Goal: Information Seeking & Learning: Learn about a topic

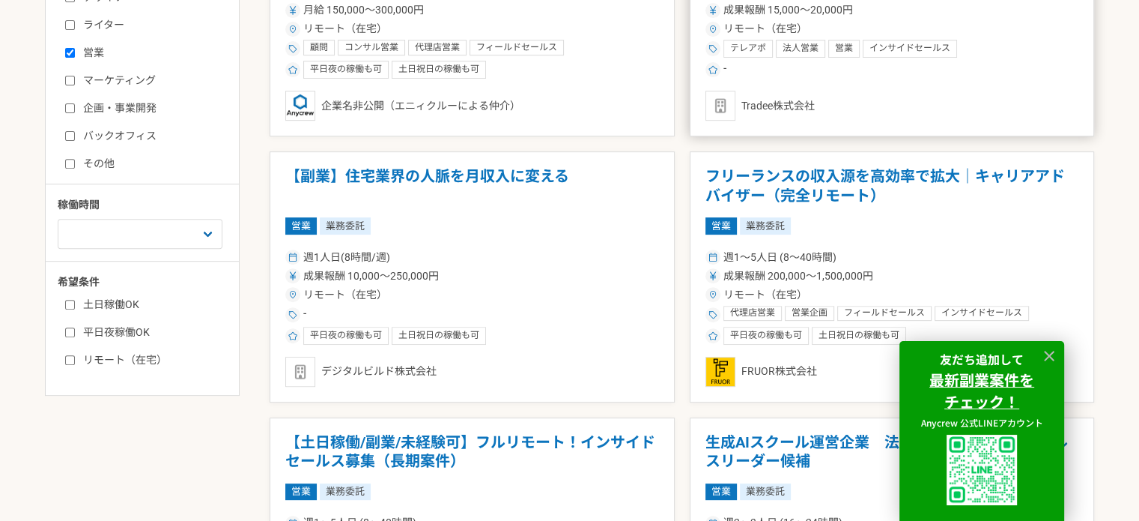
scroll to position [572, 0]
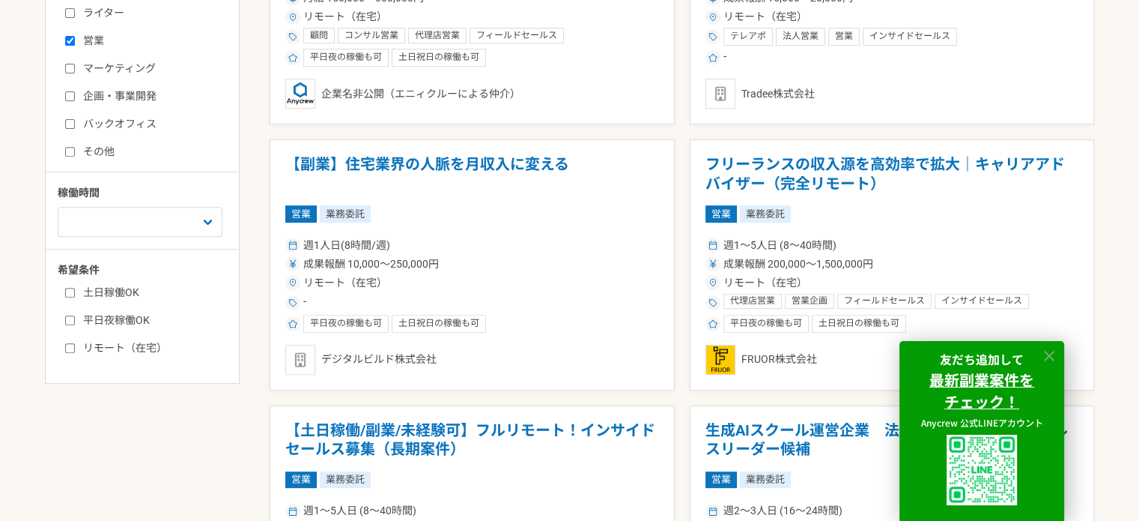
click at [1052, 356] on icon at bounding box center [1049, 356] width 17 height 17
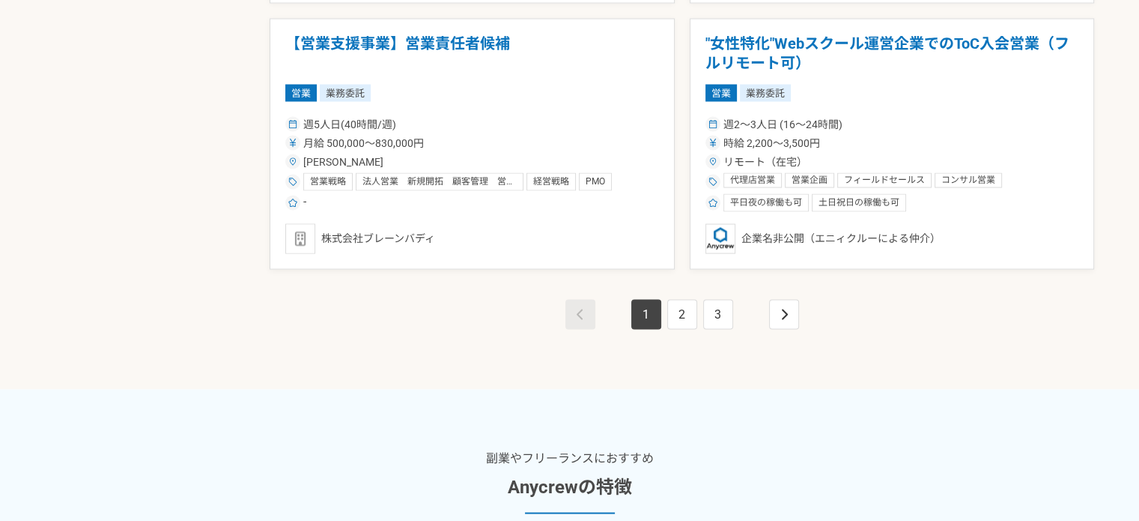
scroll to position [2844, 0]
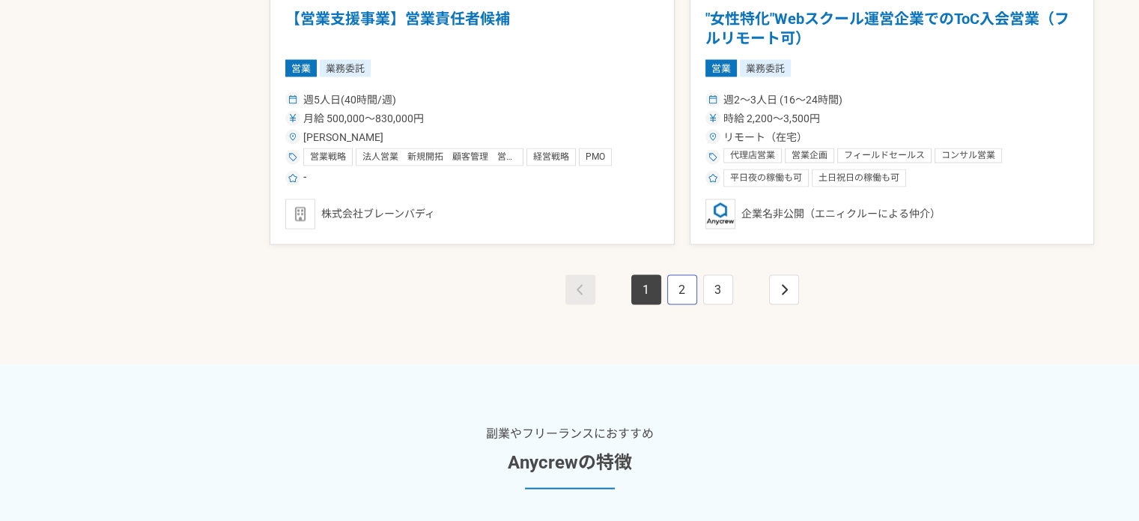
click at [674, 294] on link "2" at bounding box center [682, 289] width 30 height 30
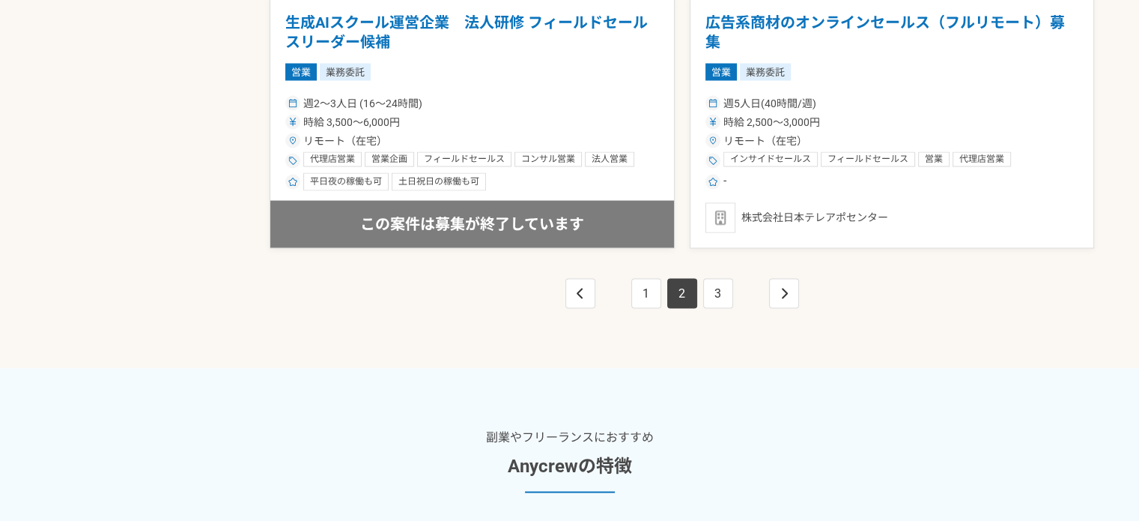
scroll to position [2841, 0]
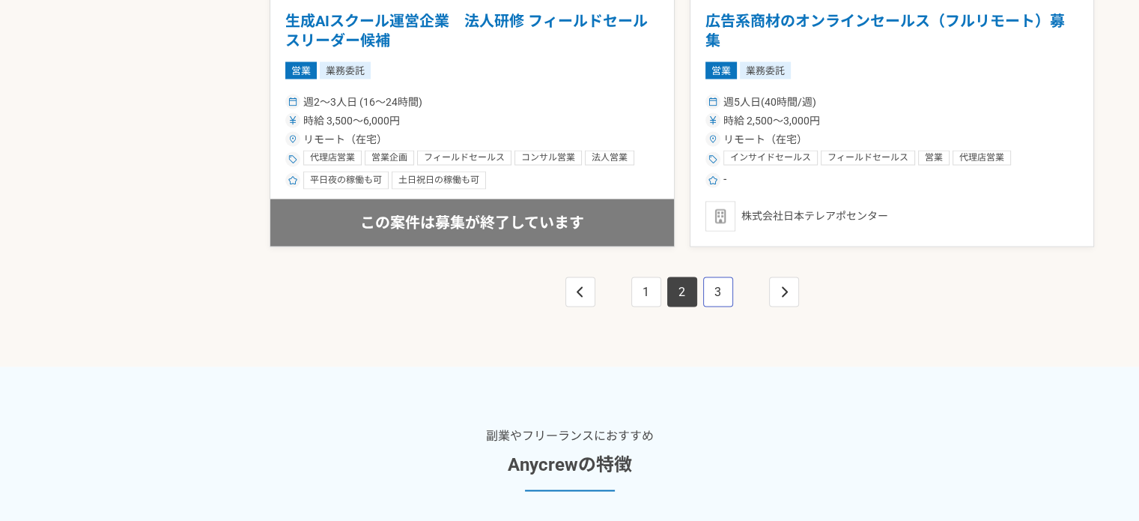
click at [716, 288] on link "3" at bounding box center [718, 291] width 30 height 30
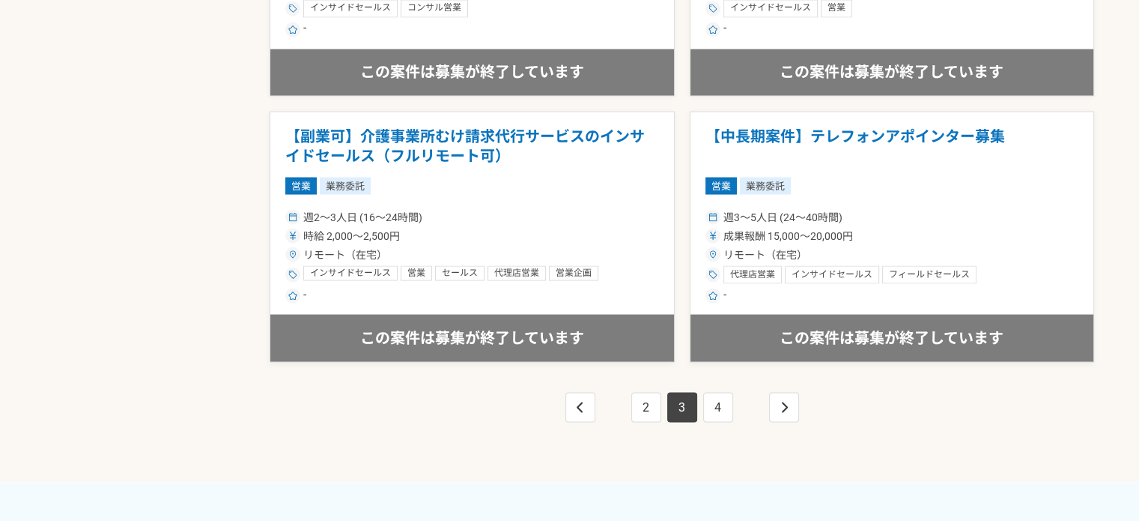
scroll to position [2727, 0]
click at [716, 407] on link "4" at bounding box center [718, 406] width 30 height 30
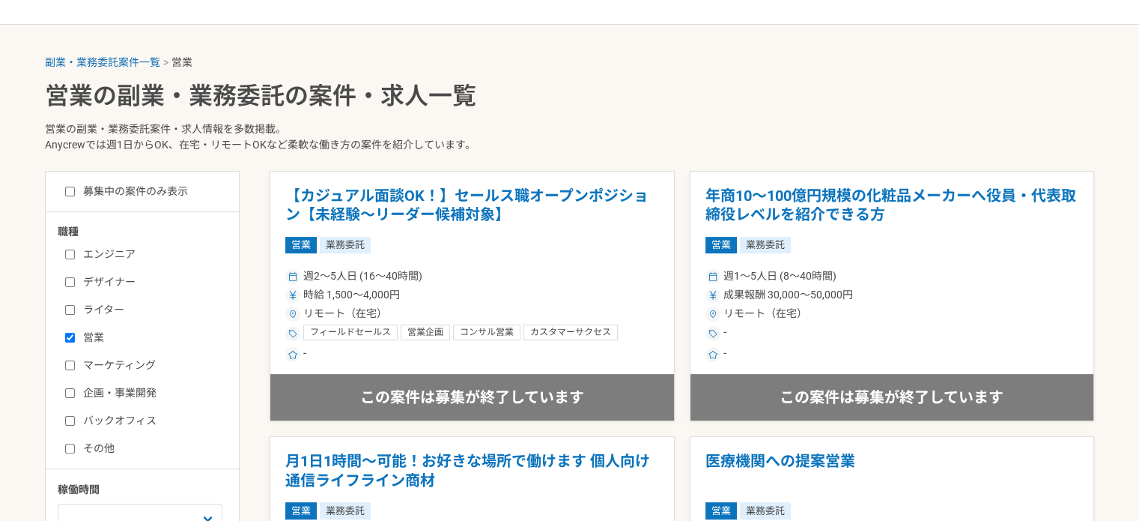
scroll to position [282, 0]
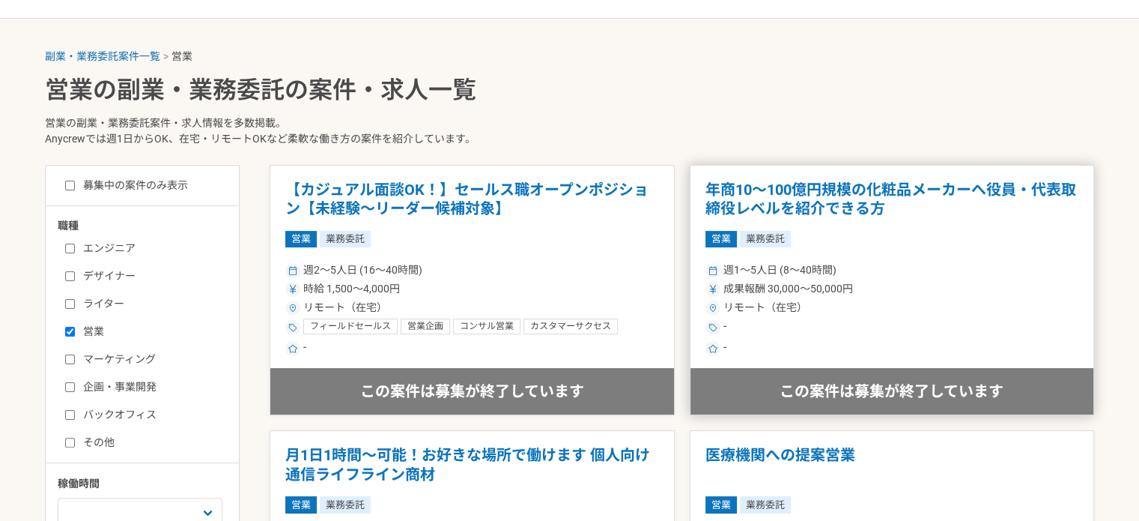
click at [885, 188] on h1 "年商10〜100億円規模の化粧品メーカーへ役員・代表取締役レベルを紹介できる方" at bounding box center [893, 200] width 374 height 38
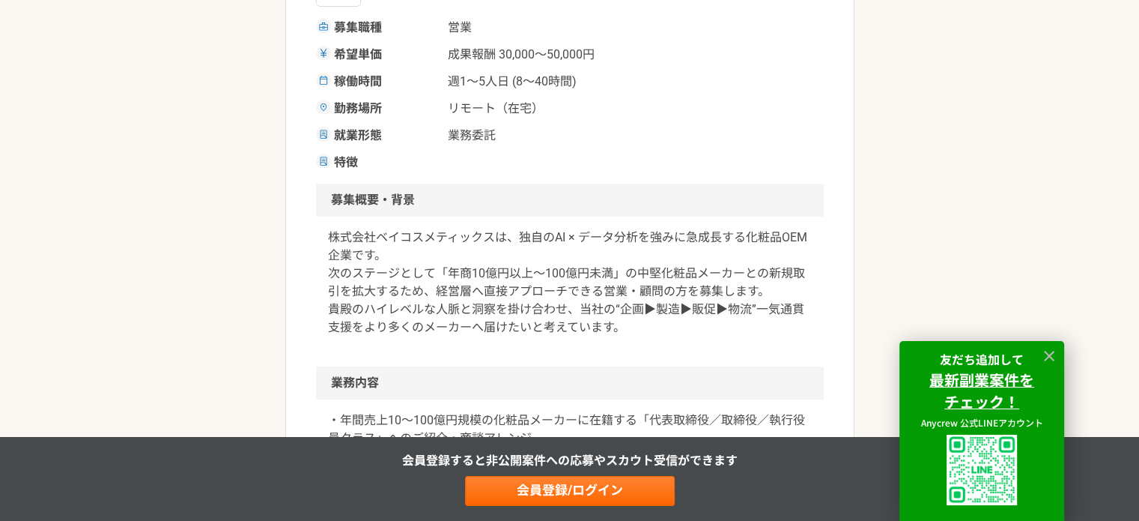
scroll to position [353, 0]
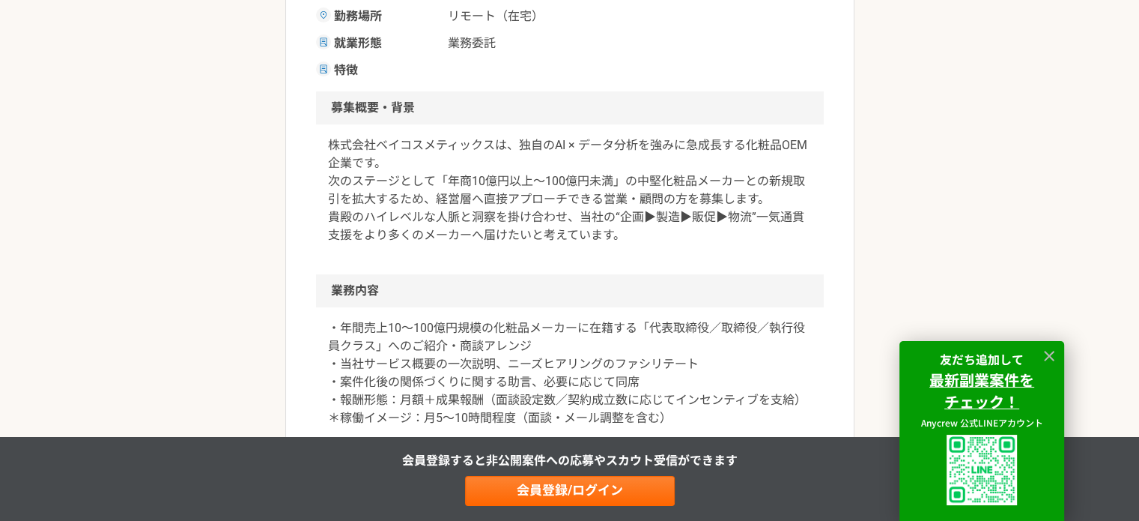
click at [718, 273] on div "株式会社ベイコスメティックスは、独自のAI × データ分析を強みに急成長する化粧品OEM企業です。 次のステージとして「年商10億円以上〜100億円未満」の中…" at bounding box center [570, 199] width 508 height 150
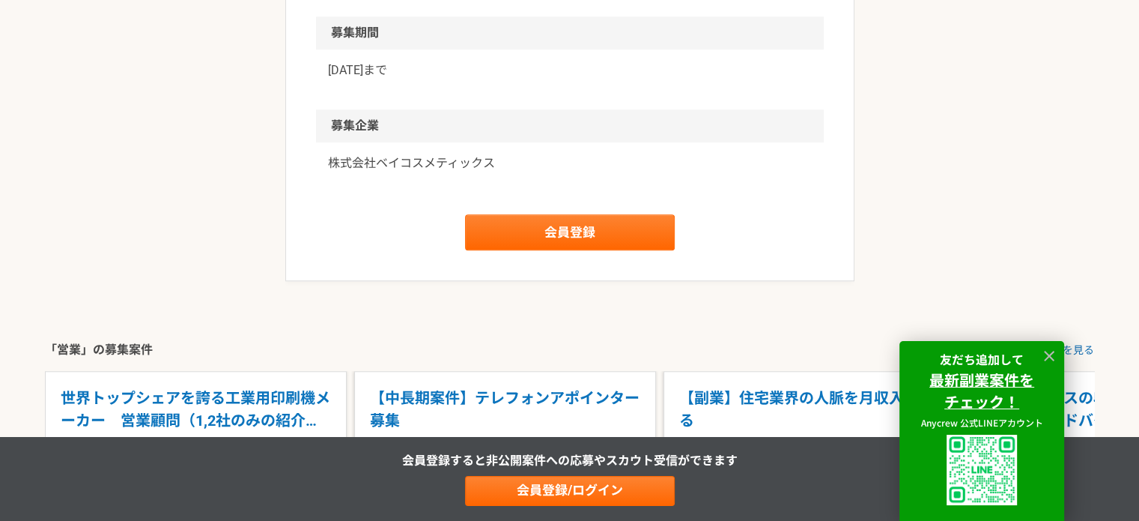
scroll to position [1444, 0]
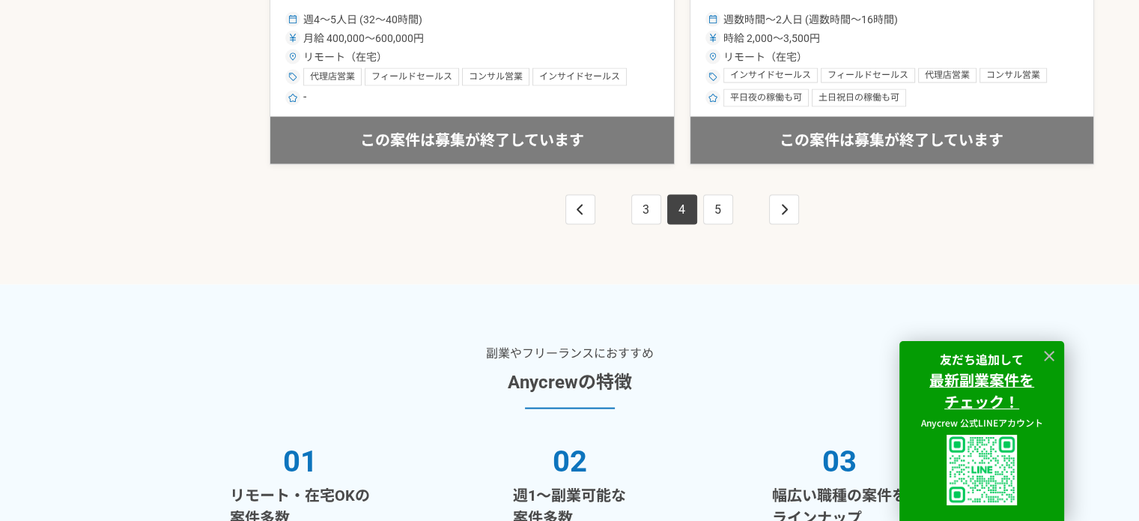
scroll to position [2931, 0]
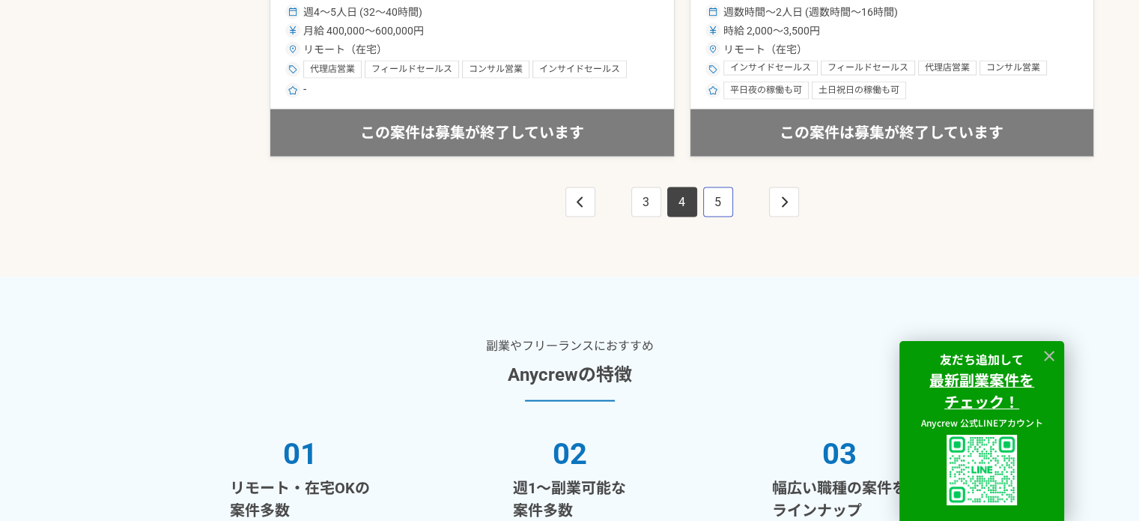
click at [712, 201] on link "5" at bounding box center [718, 202] width 30 height 30
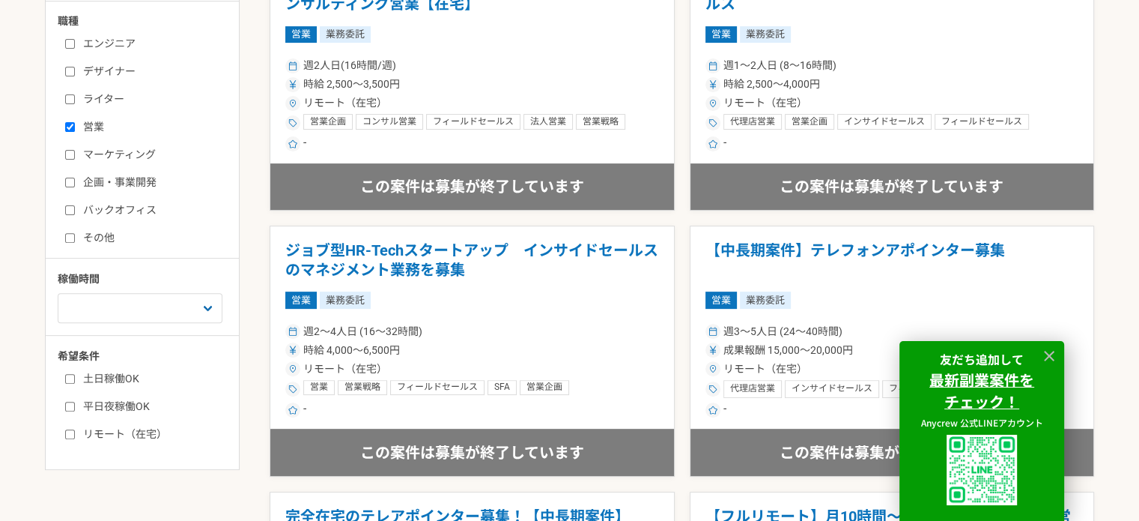
scroll to position [497, 0]
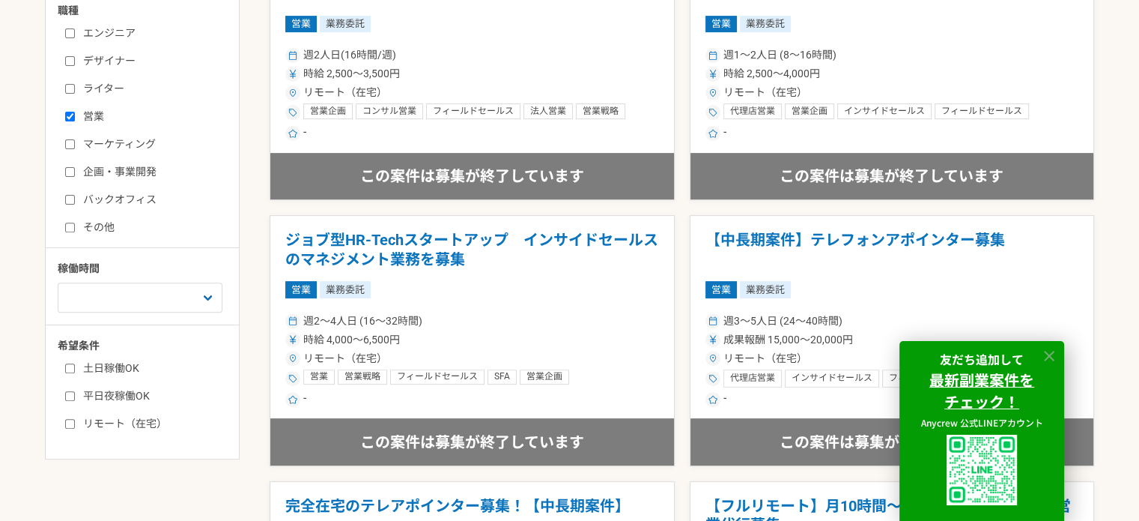
click at [1052, 353] on icon at bounding box center [1049, 356] width 17 height 17
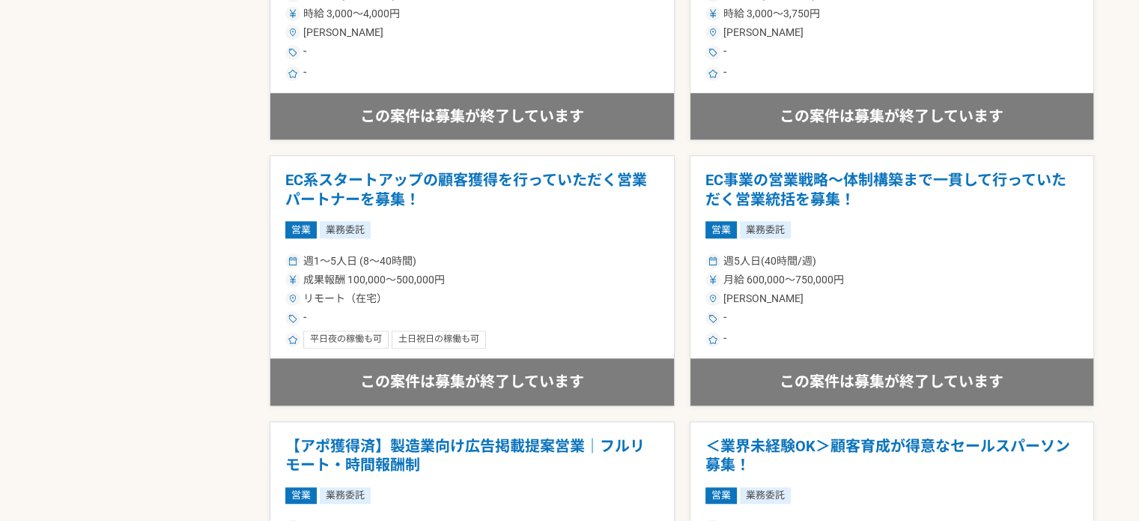
scroll to position [1354, 0]
